Goal: Navigation & Orientation: Find specific page/section

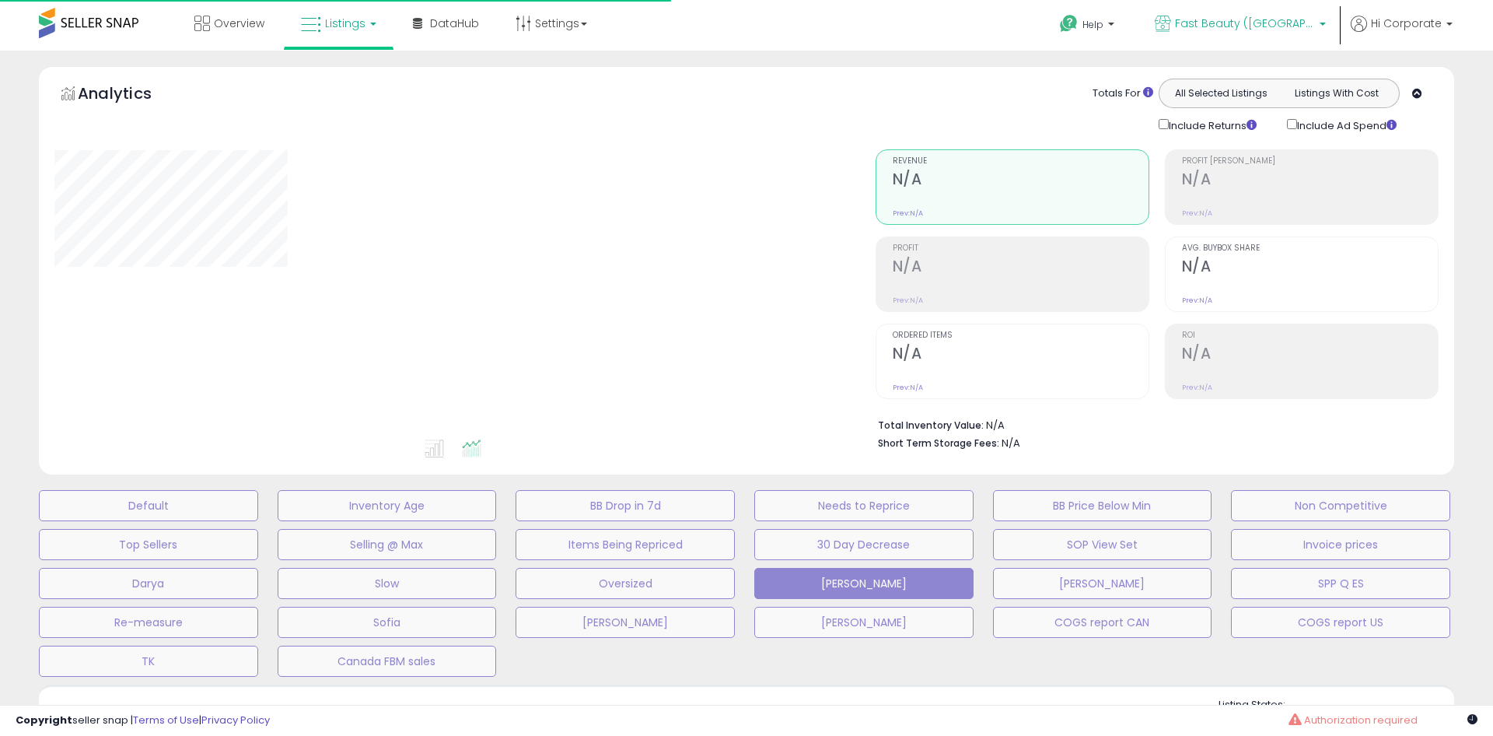
click at [1282, 14] on link "Fast Beauty ([GEOGRAPHIC_DATA])" at bounding box center [1240, 25] width 194 height 51
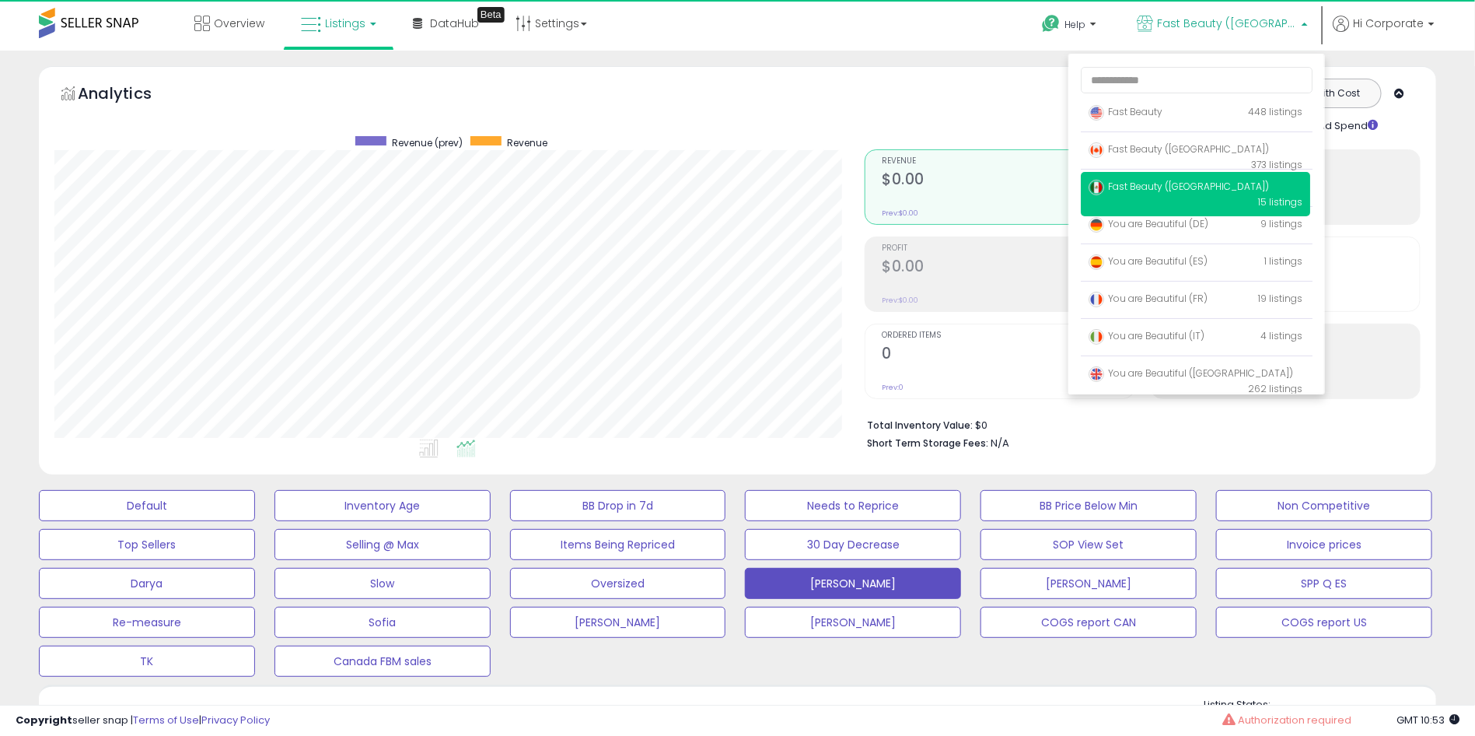
scroll to position [318, 811]
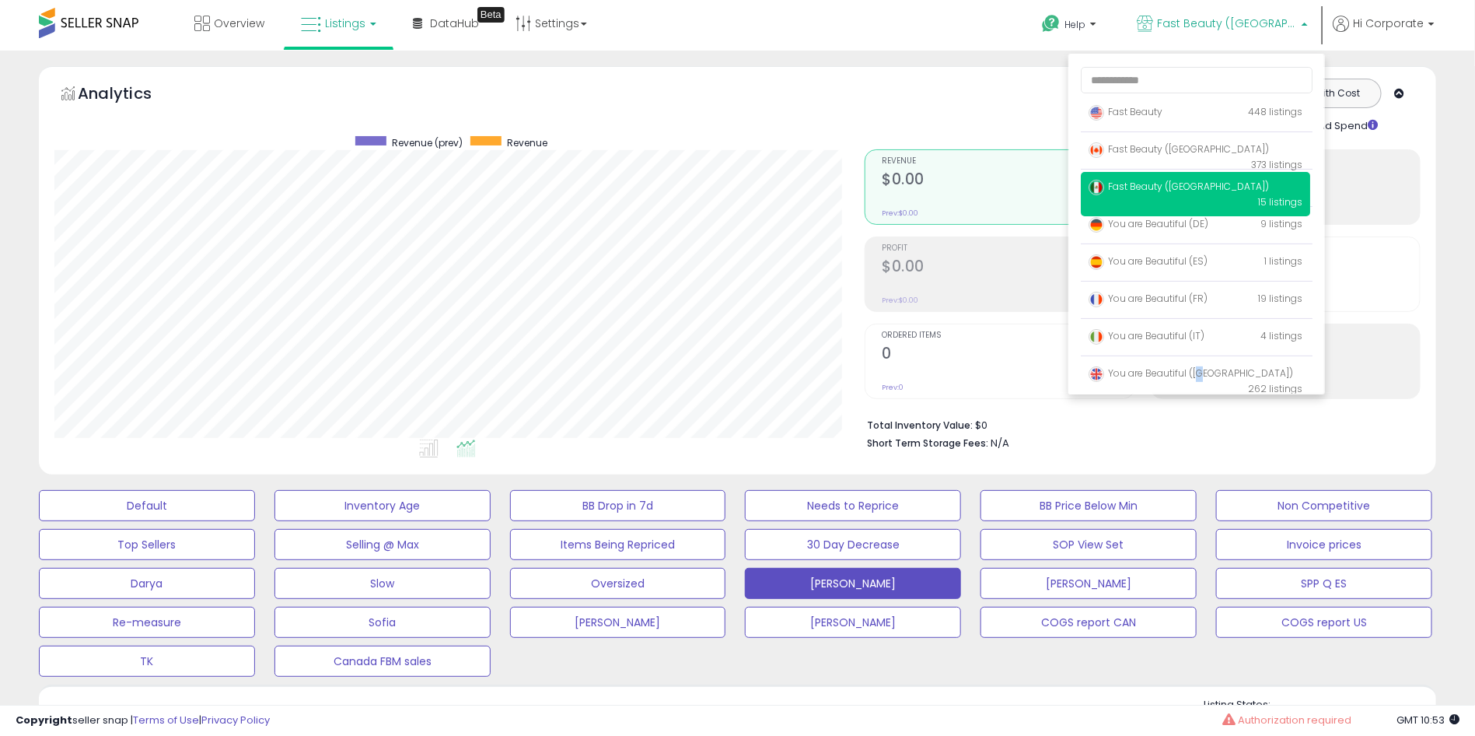
drag, startPoint x: 1205, startPoint y: 366, endPoint x: 1184, endPoint y: 353, distance: 24.8
click at [1202, 366] on p "You are Beautiful ([GEOGRAPHIC_DATA]) 262 listings" at bounding box center [1195, 381] width 229 height 44
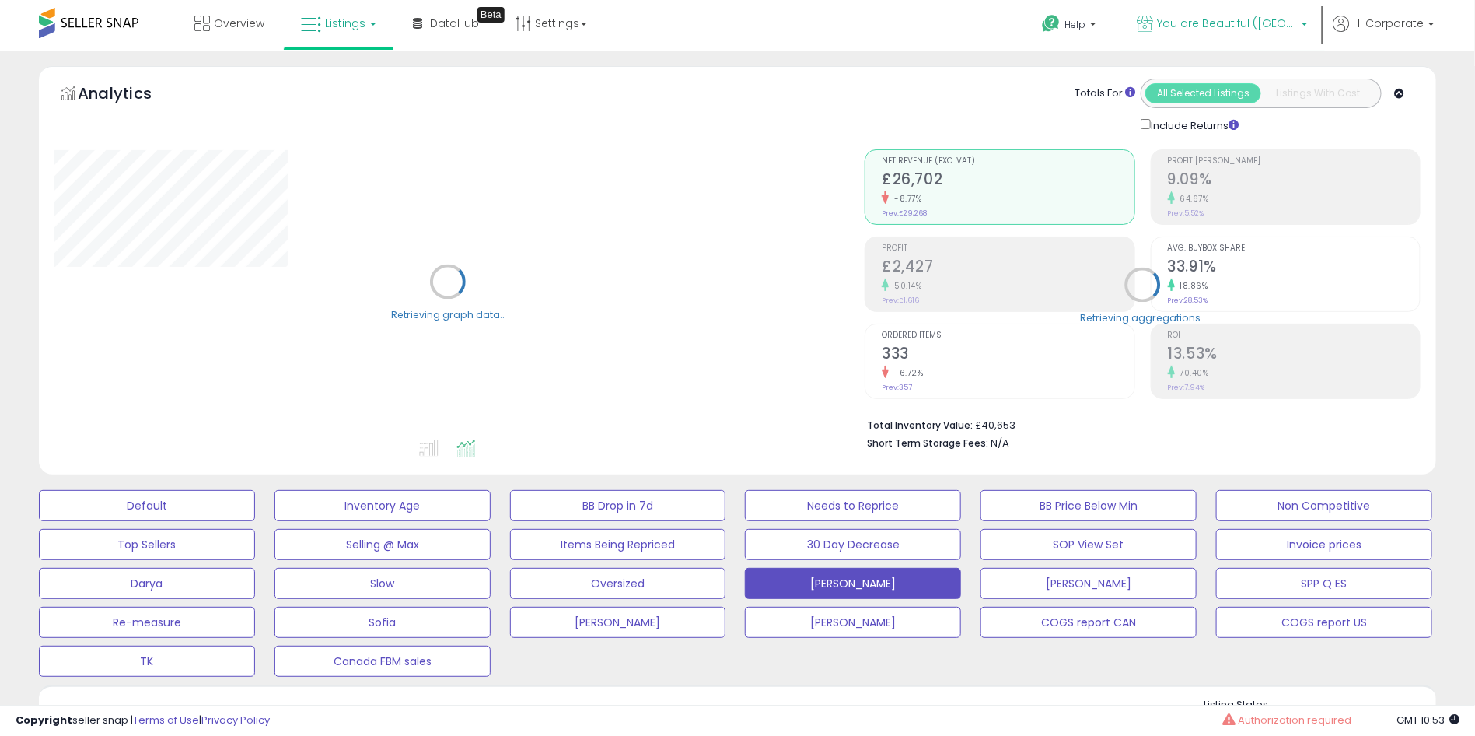
click at [1261, 26] on span "You are Beautiful ([GEOGRAPHIC_DATA])" at bounding box center [1227, 24] width 140 height 16
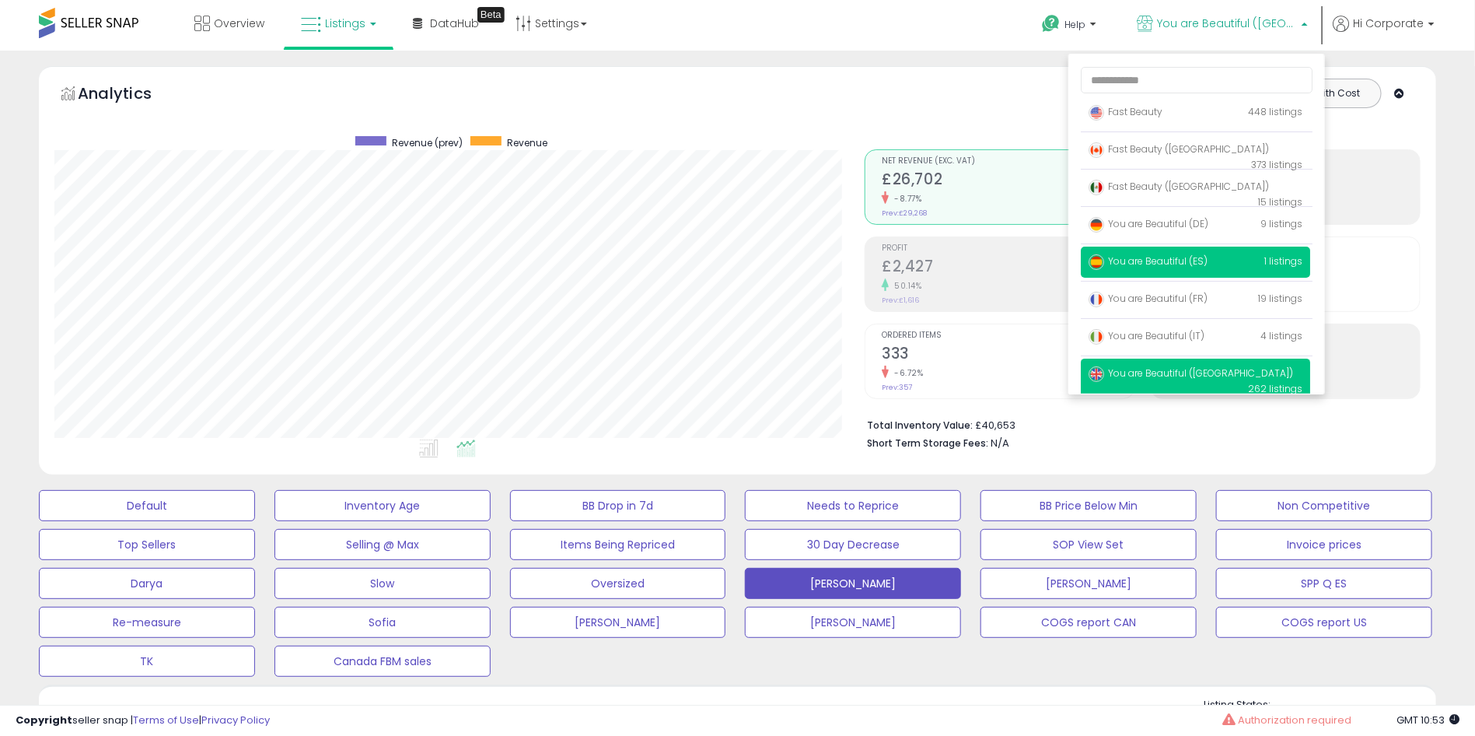
scroll to position [318, 811]
